Goal: Task Accomplishment & Management: Manage account settings

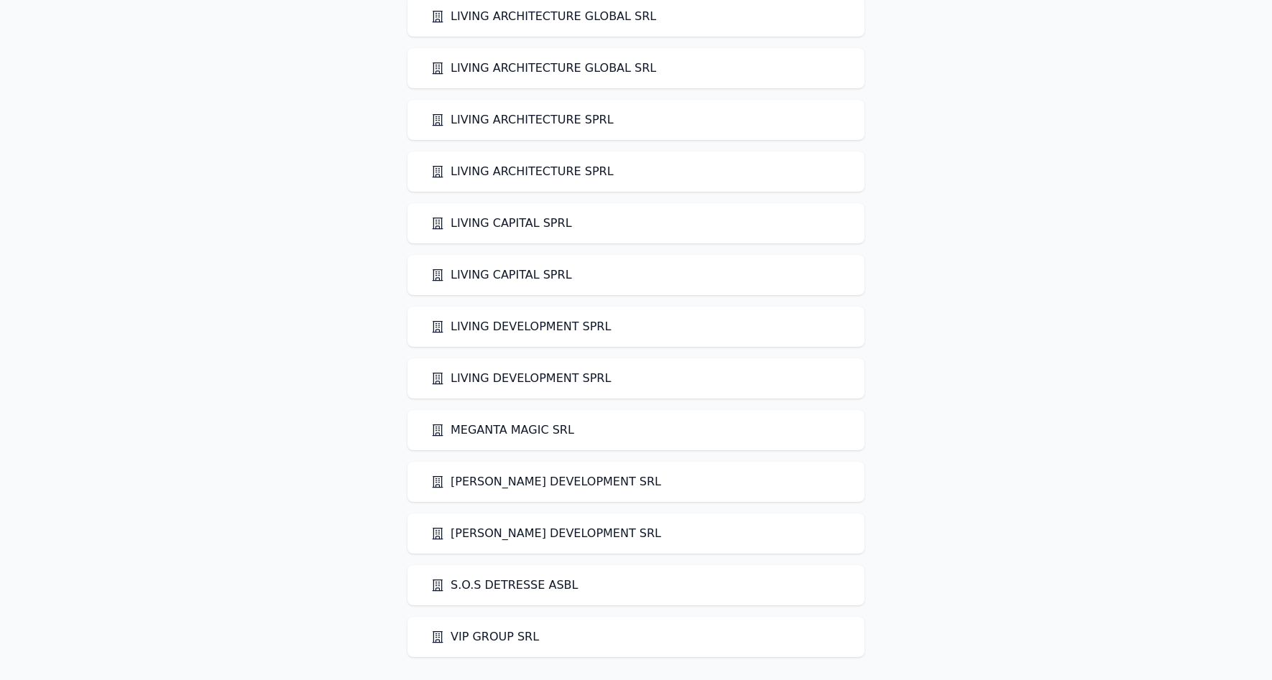
scroll to position [225, 0]
click at [477, 636] on link "VIP GROUP SRL" at bounding box center [484, 637] width 108 height 17
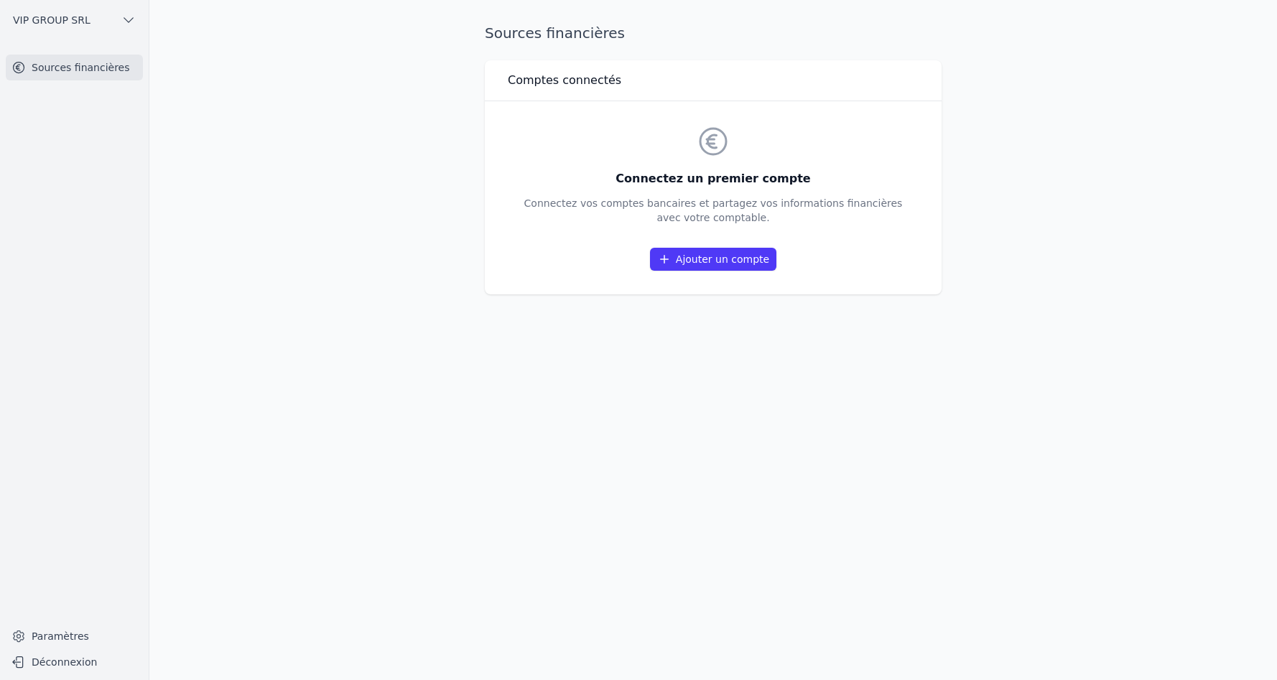
click at [713, 259] on link "Ajouter un compte" at bounding box center [713, 259] width 126 height 23
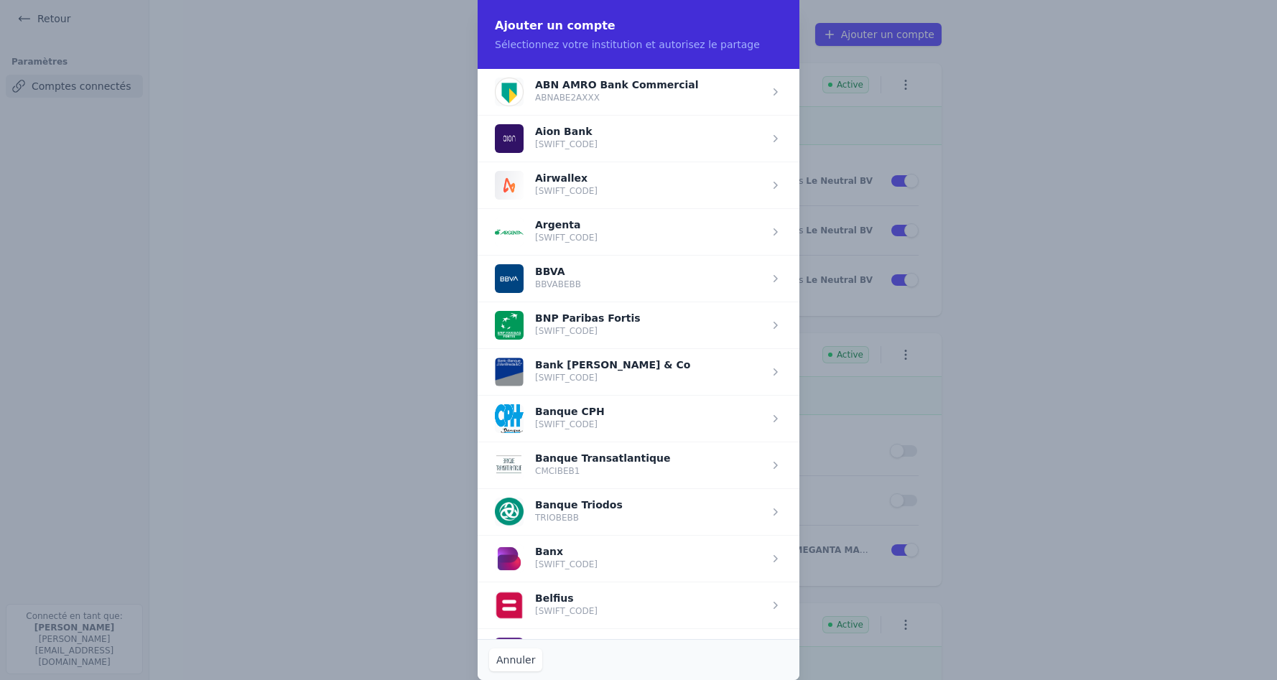
scroll to position [72, 0]
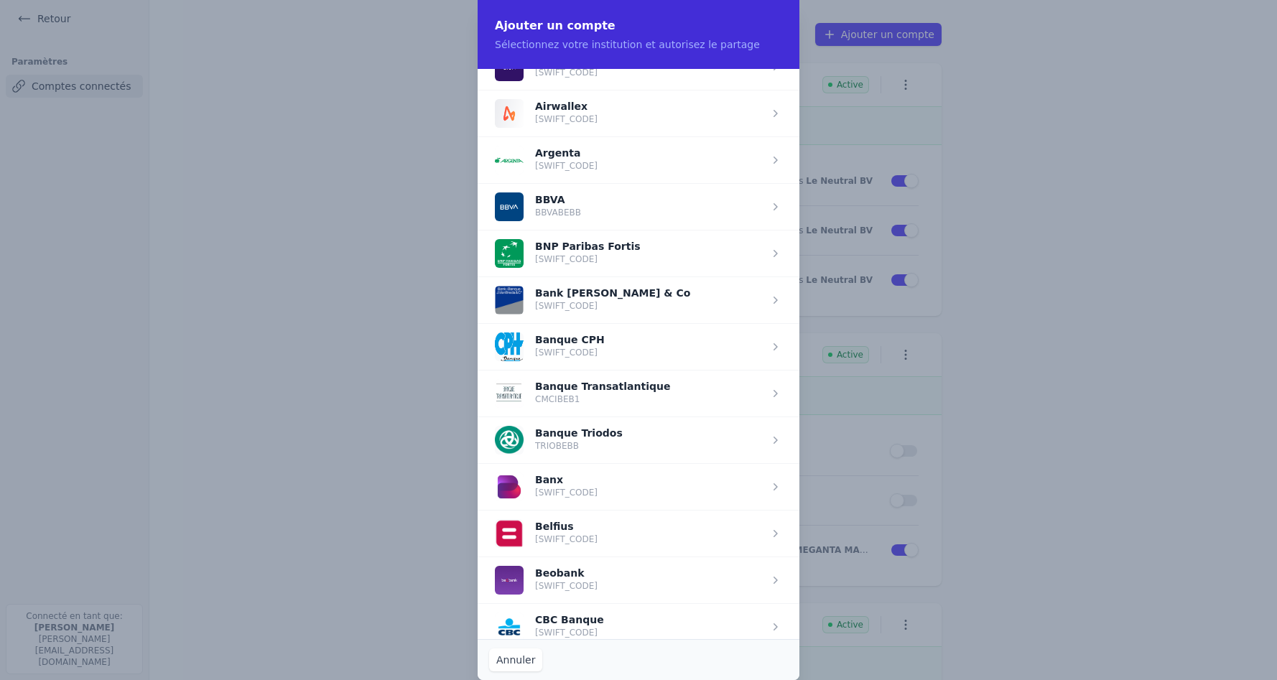
click at [573, 535] on span "button" at bounding box center [639, 533] width 322 height 47
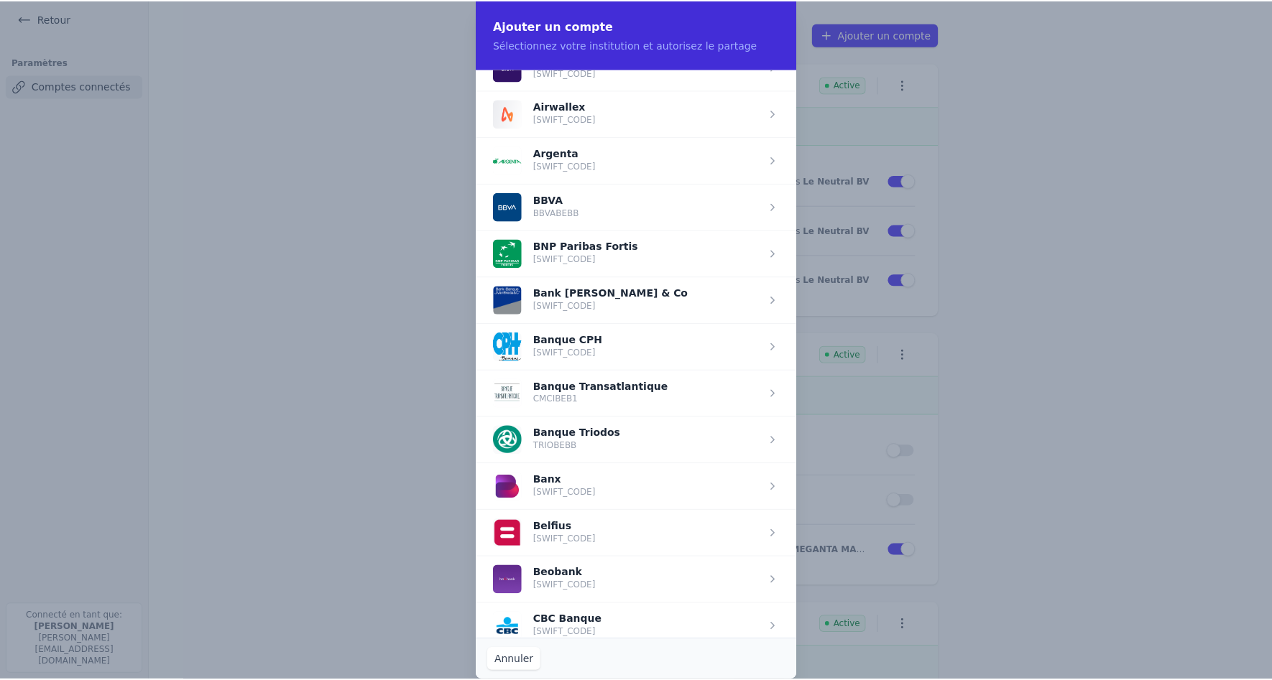
scroll to position [0, 0]
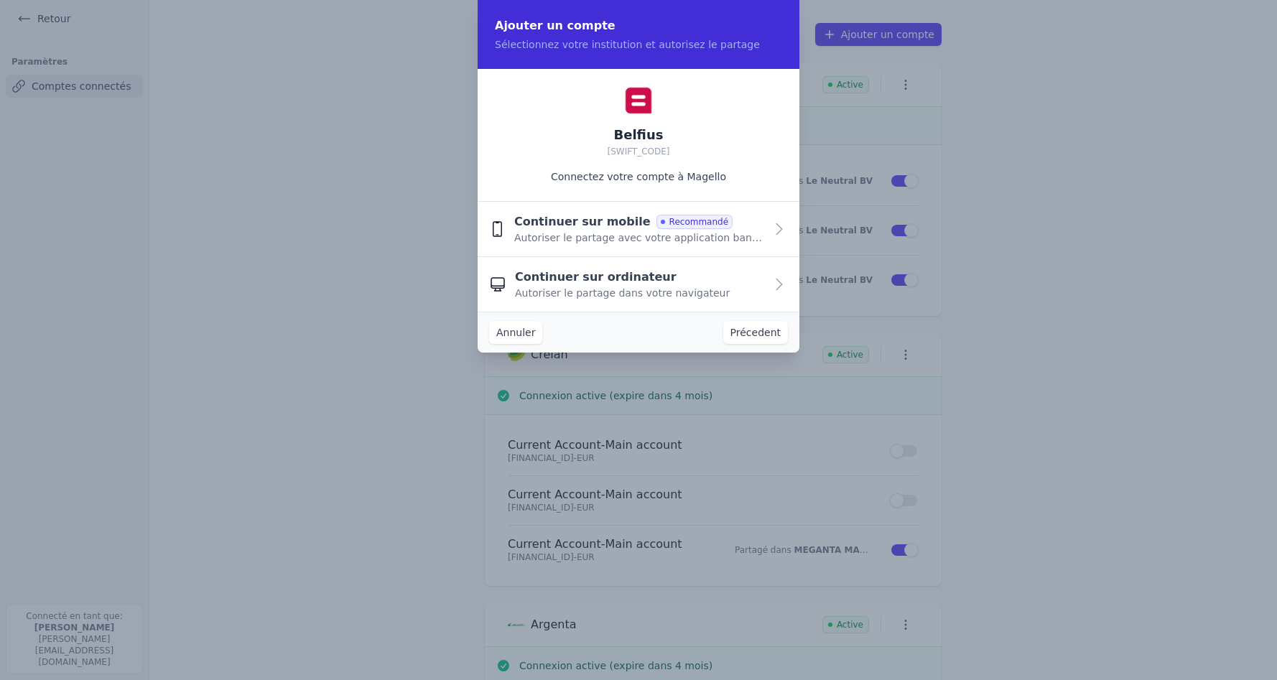
click at [636, 273] on span "Continuer sur ordinateur" at bounding box center [596, 277] width 162 height 17
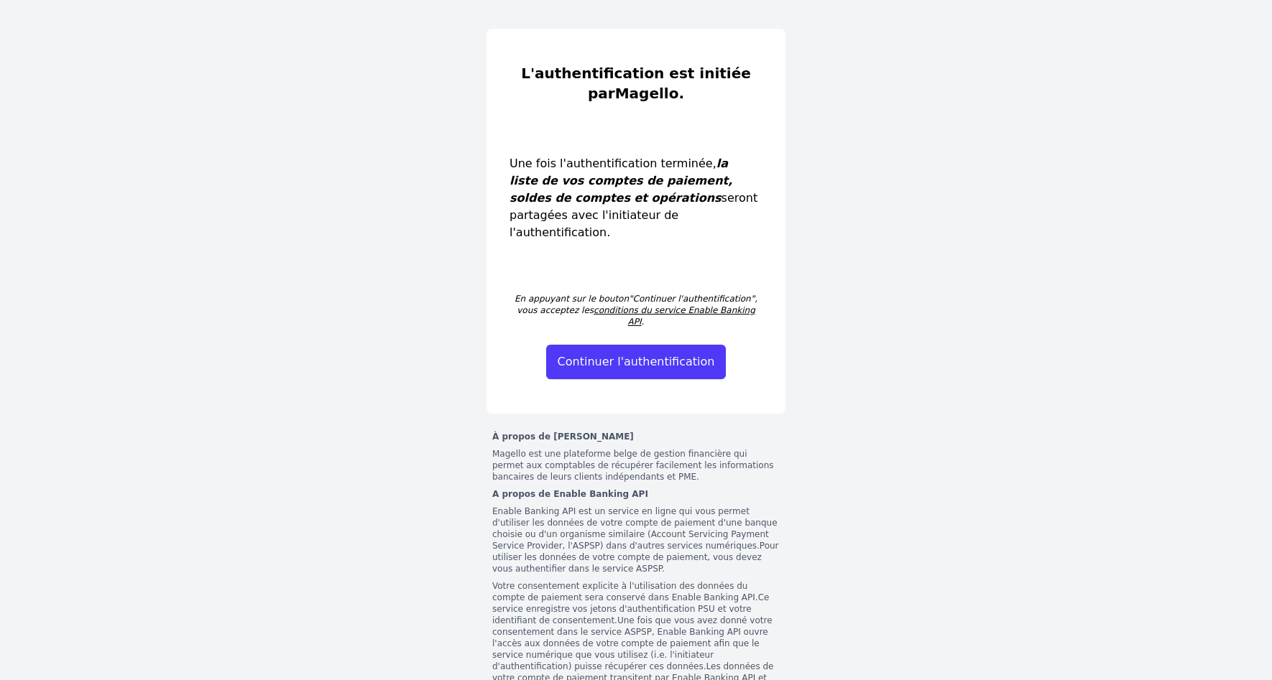
click at [667, 345] on button "Continuer l'authentification" at bounding box center [636, 362] width 180 height 34
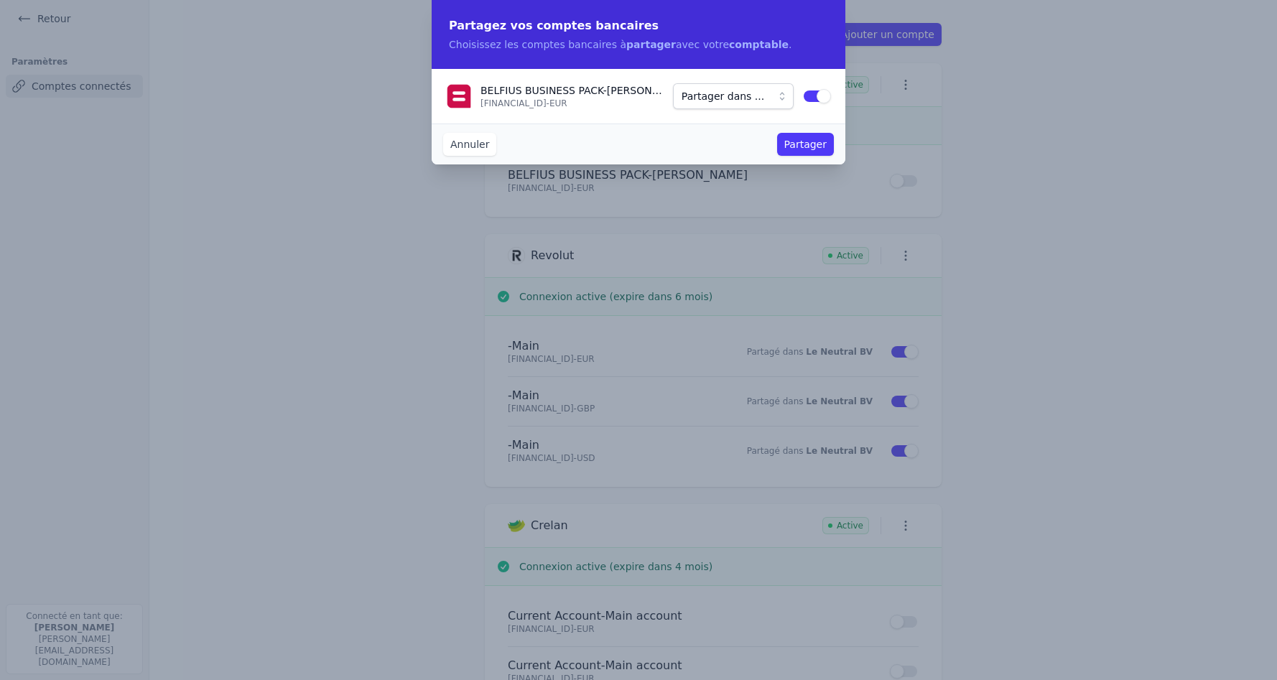
click at [732, 92] on span "Partager dans ..." at bounding box center [723, 96] width 83 height 17
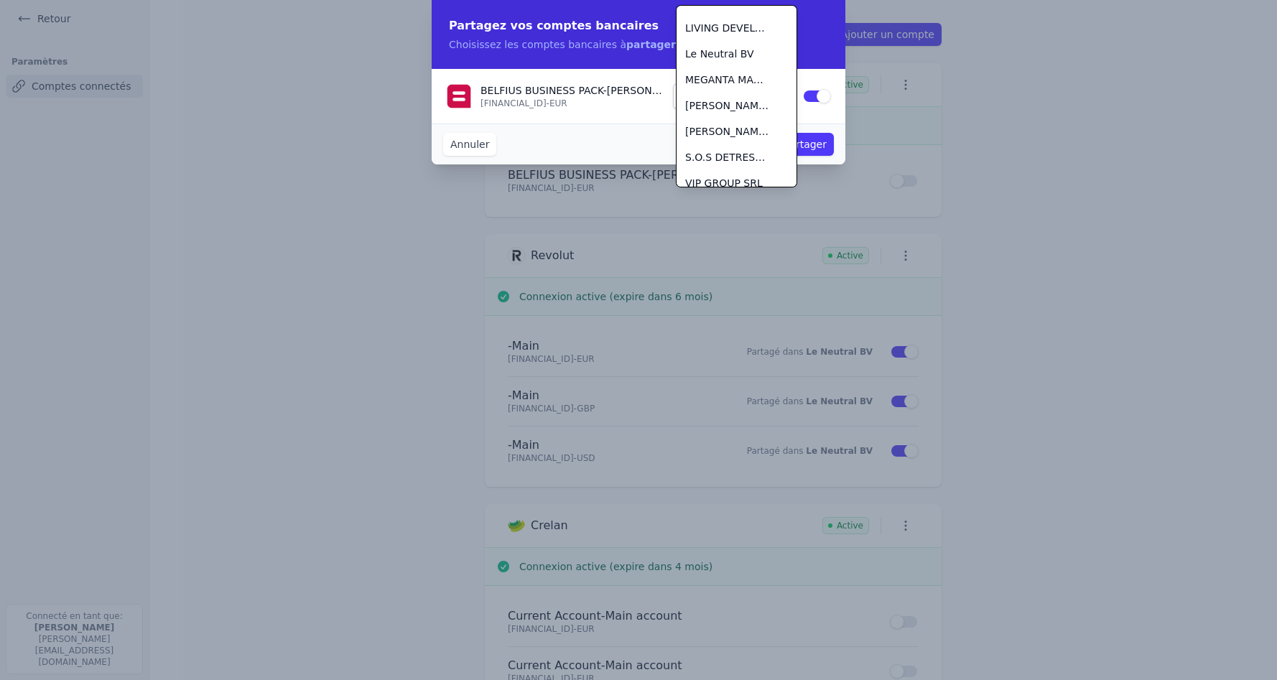
scroll to position [259, 0]
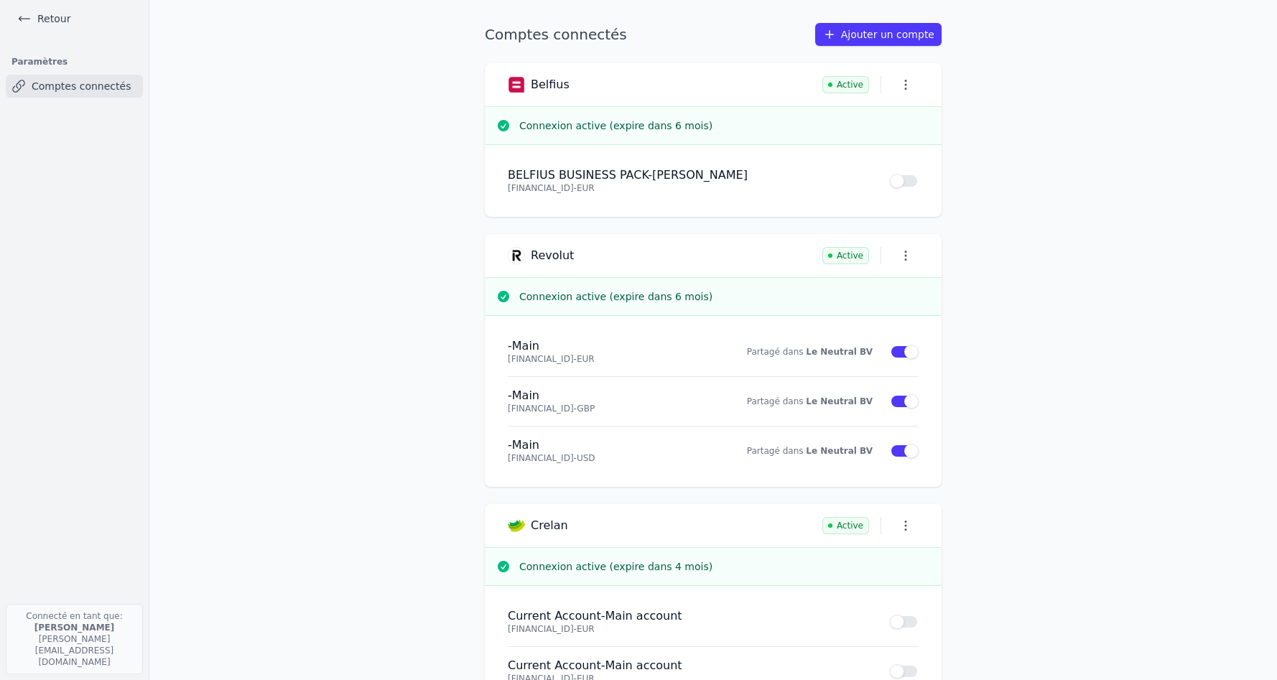
click at [868, 32] on link "Ajouter un compte" at bounding box center [878, 34] width 126 height 23
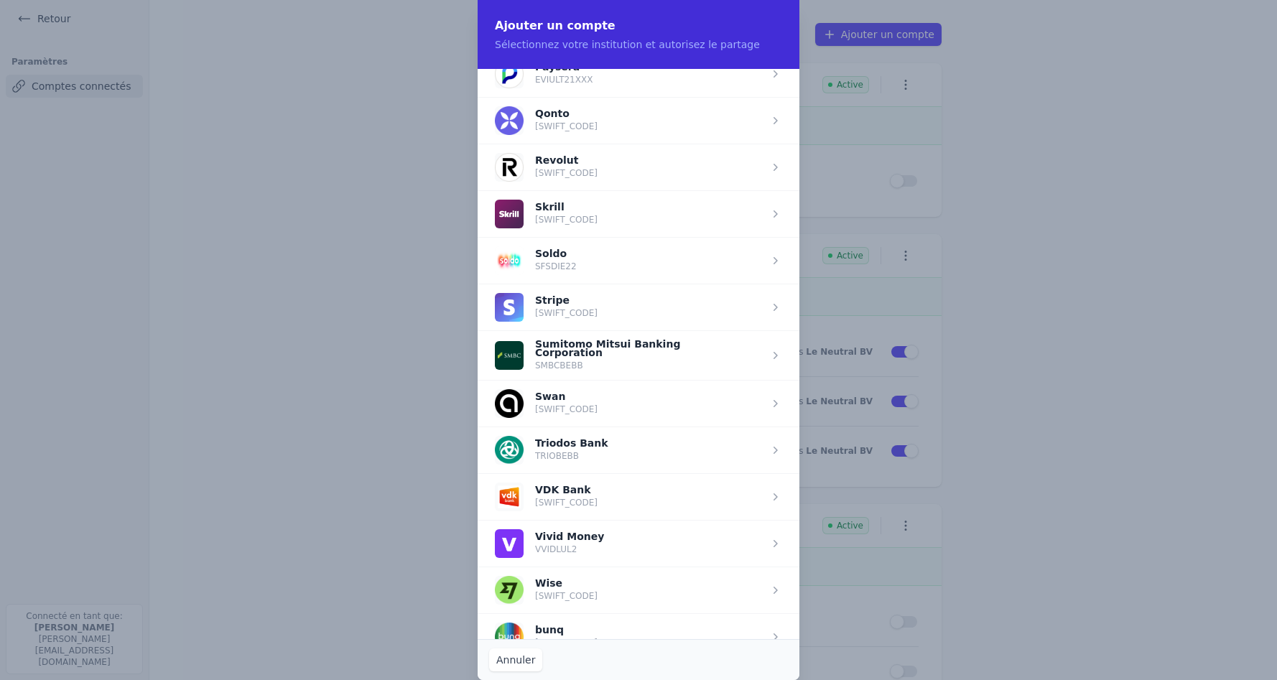
scroll to position [1624, 0]
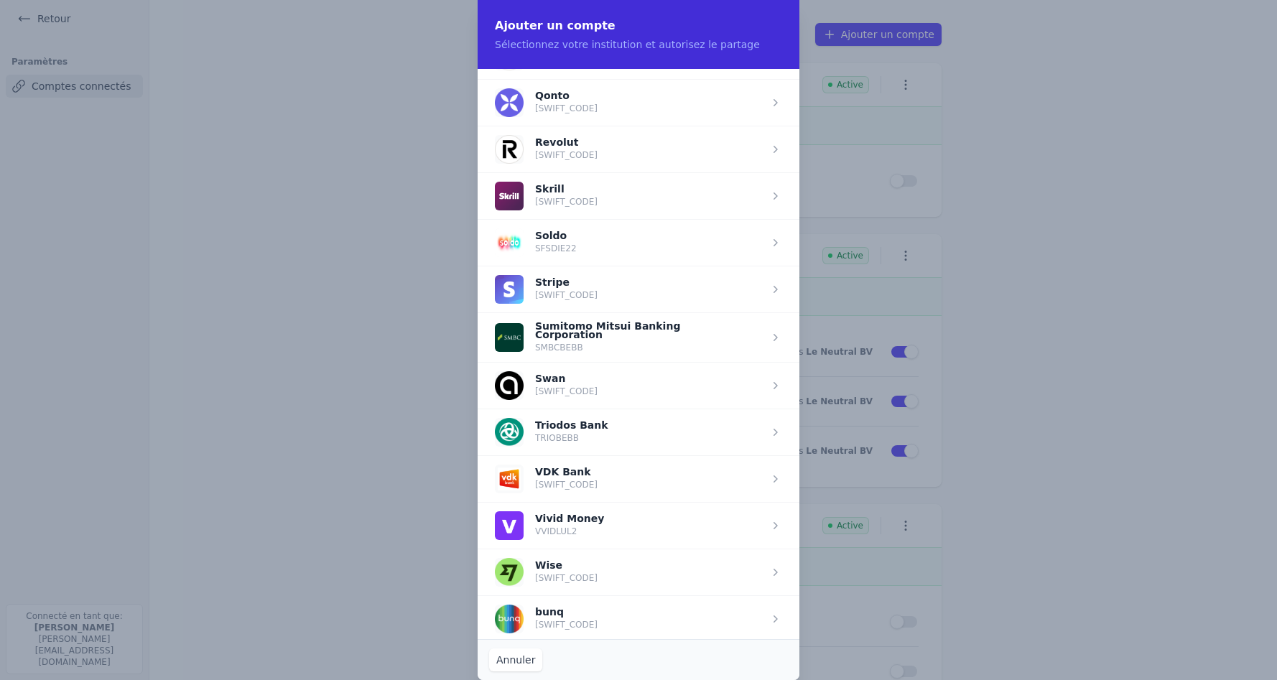
click at [571, 474] on span "button" at bounding box center [639, 478] width 322 height 47
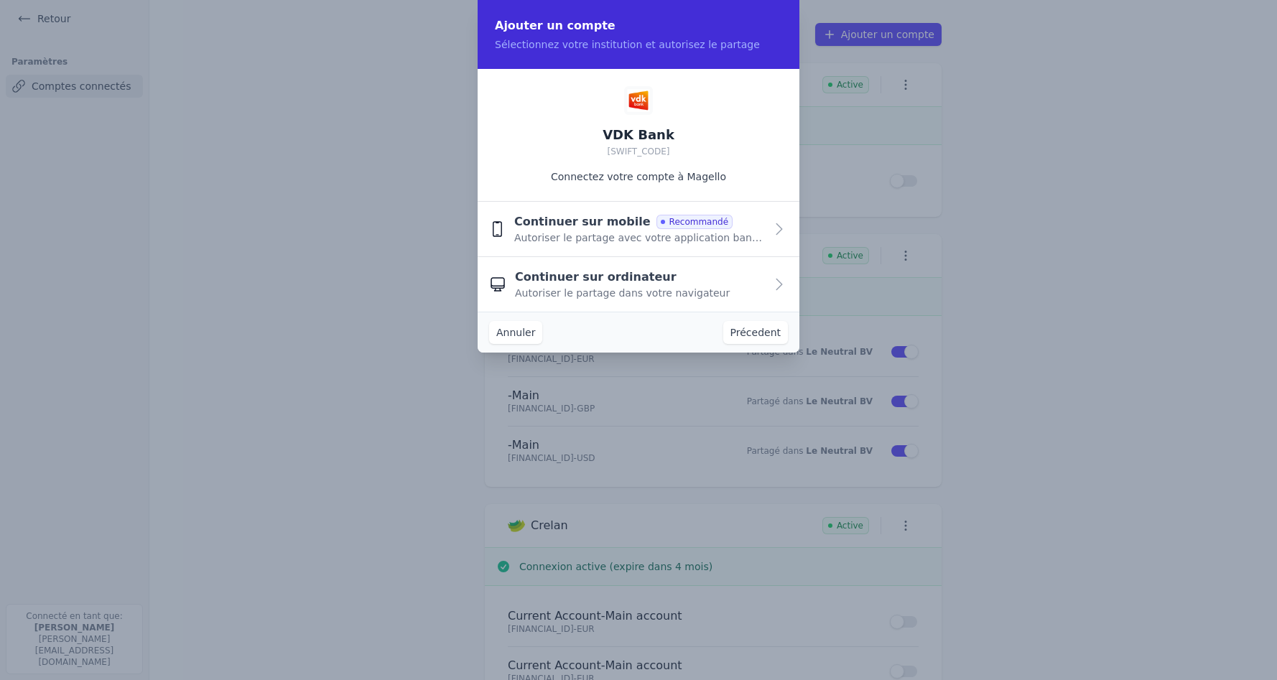
click at [589, 282] on span "Continuer sur ordinateur" at bounding box center [596, 277] width 162 height 17
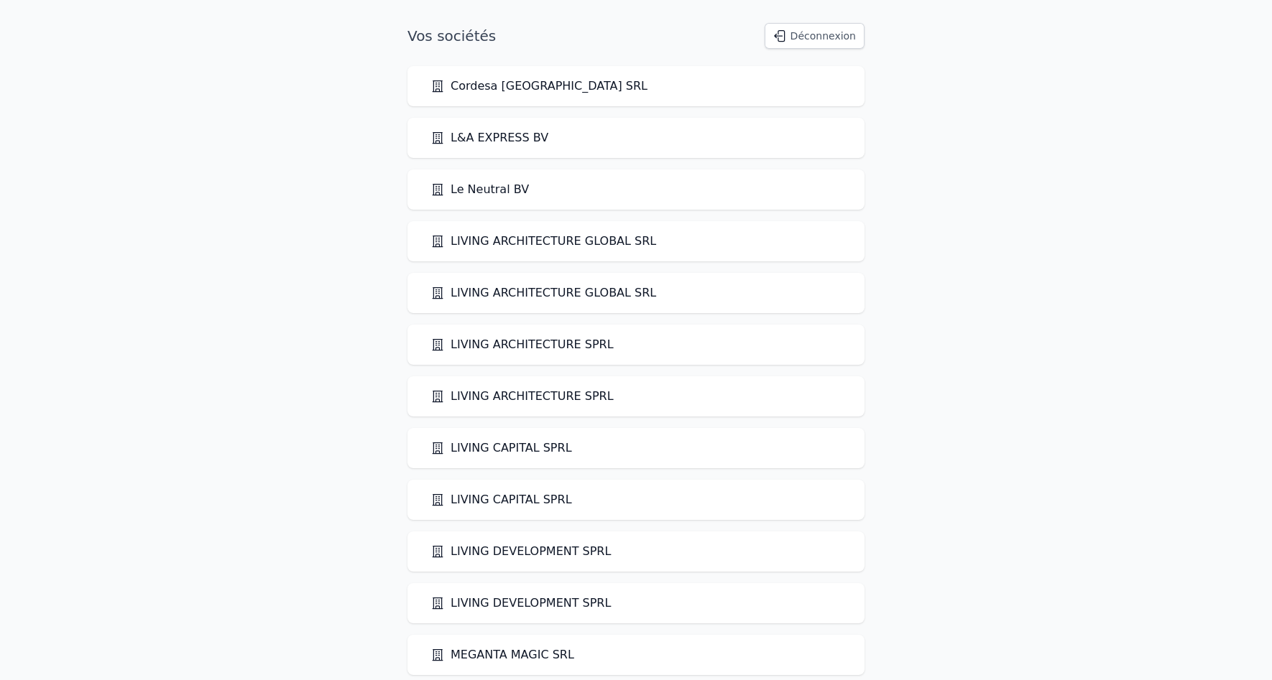
click at [818, 35] on button "Déconnexion" at bounding box center [814, 36] width 100 height 26
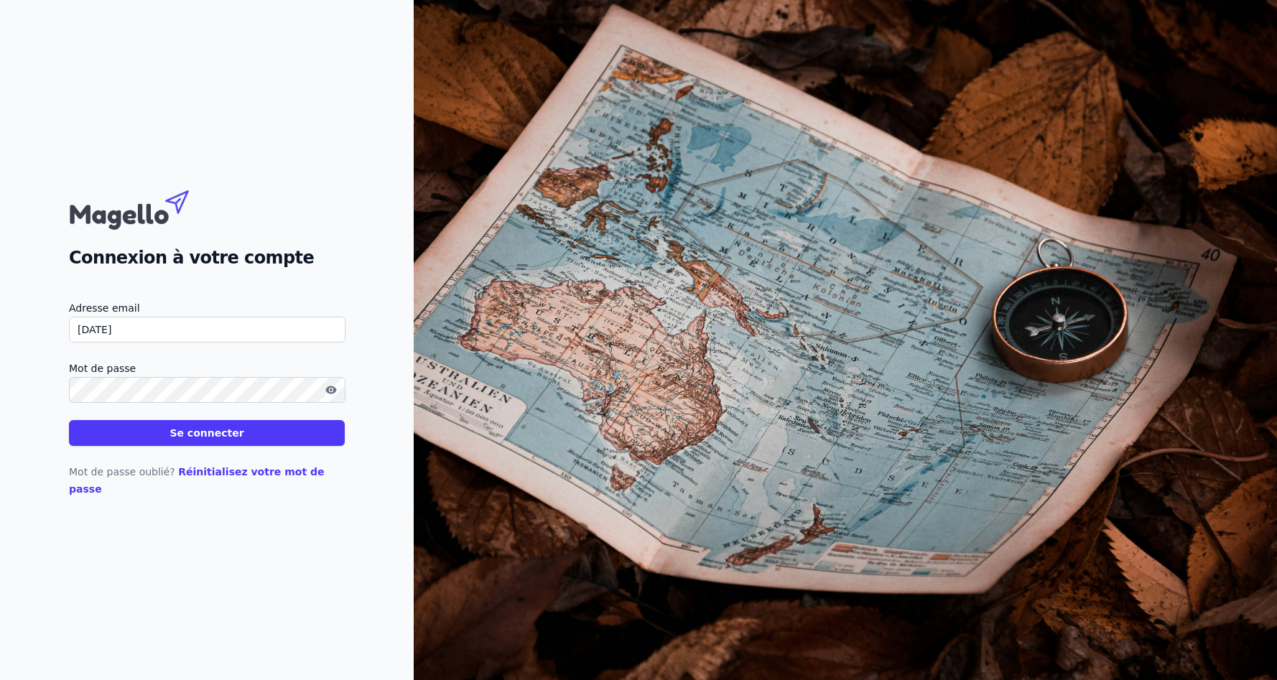
type input "julie@profisco.be"
click at [69, 420] on button "Se connecter" at bounding box center [207, 433] width 276 height 26
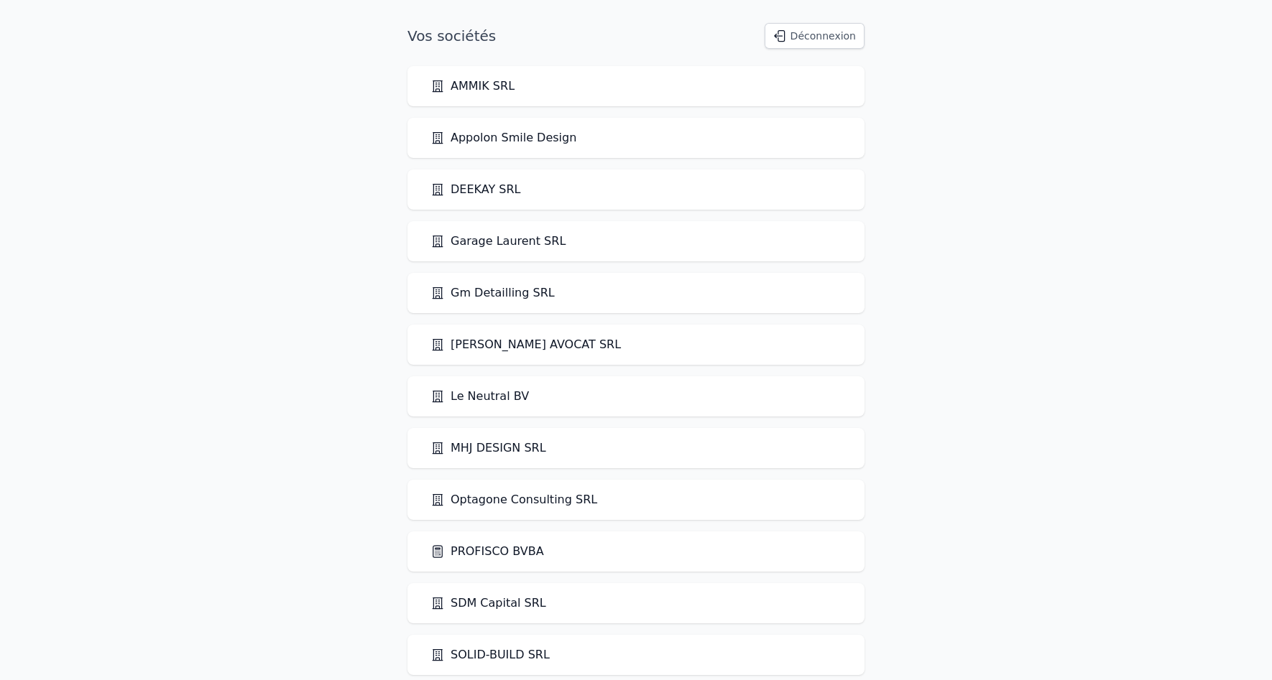
click at [489, 547] on link "PROFISCO BVBA" at bounding box center [487, 551] width 114 height 17
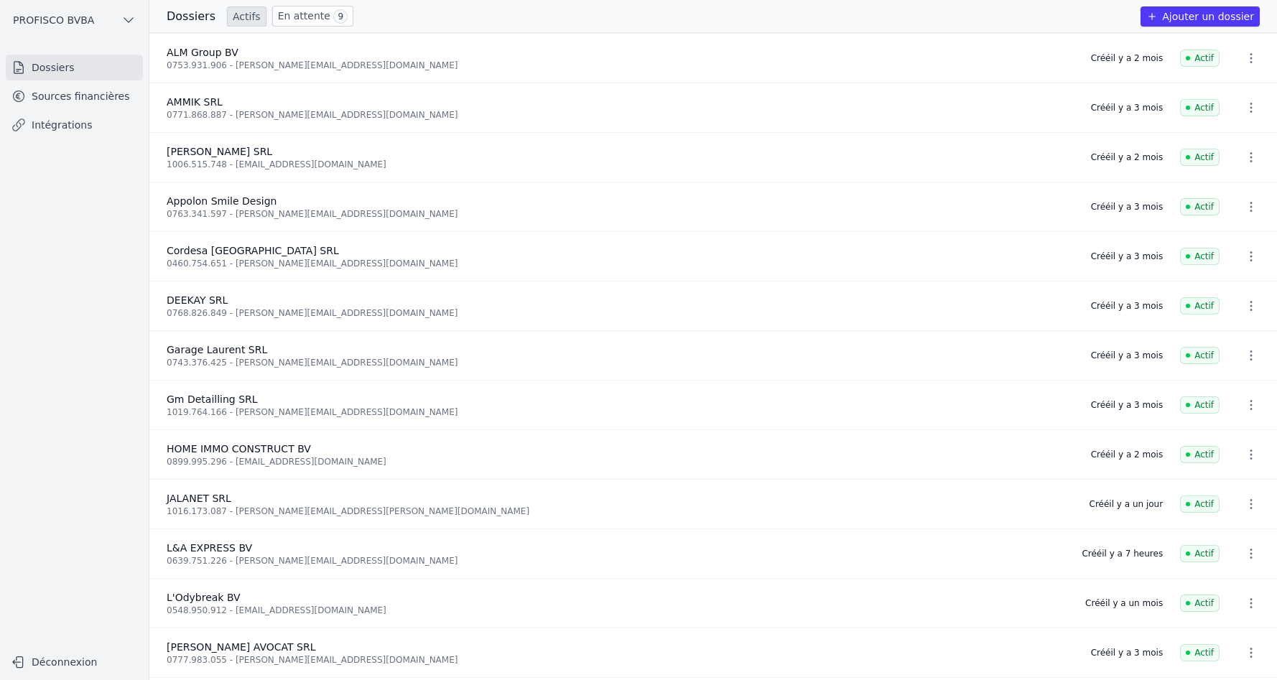
click at [39, 99] on link "Sources financières" at bounding box center [74, 96] width 137 height 26
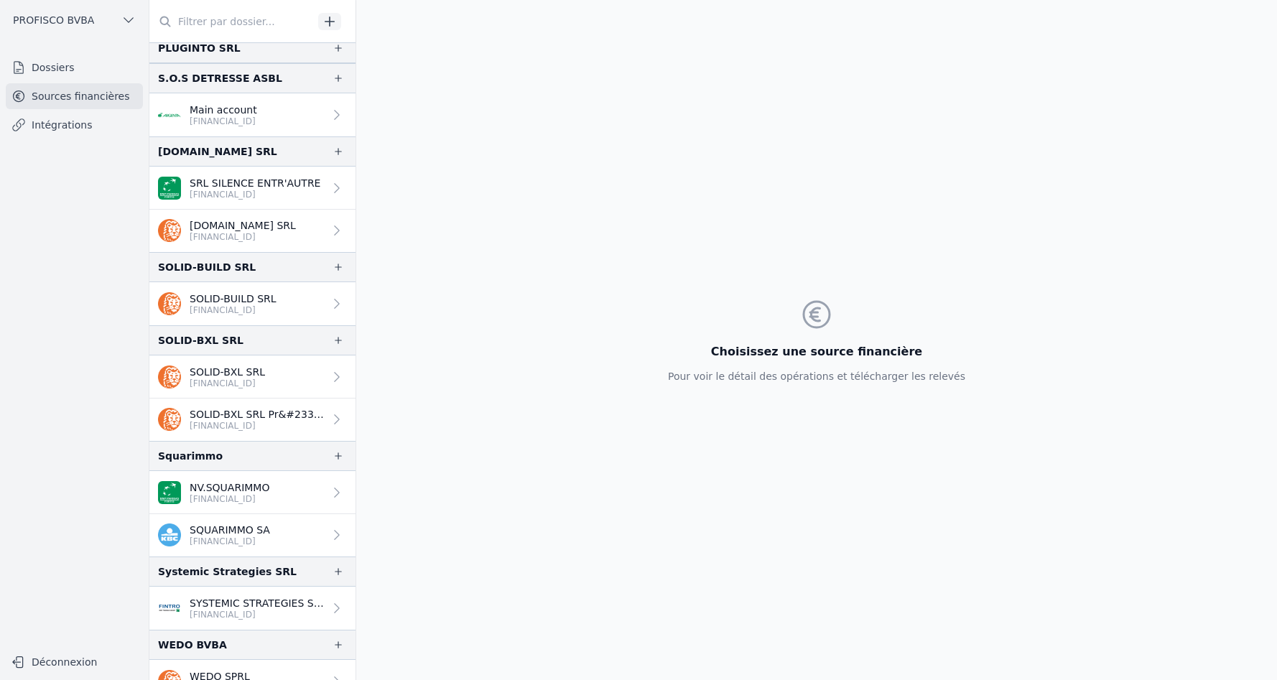
scroll to position [1626, 0]
